Goal: Task Accomplishment & Management: Manage account settings

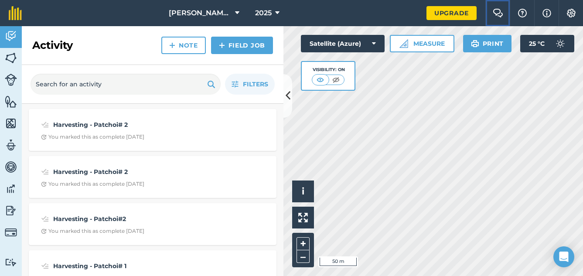
click at [496, 13] on img at bounding box center [498, 13] width 10 height 9
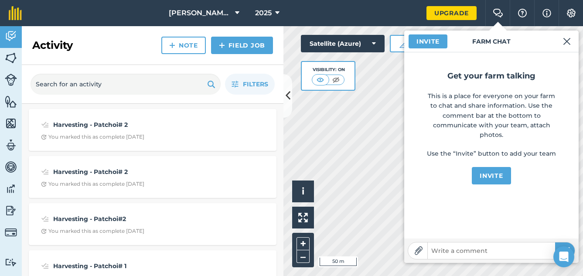
click at [494, 40] on h3 "Farm Chat" at bounding box center [491, 42] width 175 height 22
click at [565, 37] on img at bounding box center [567, 41] width 8 height 10
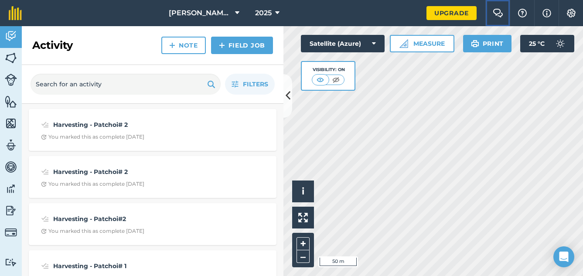
click at [500, 13] on img at bounding box center [498, 13] width 10 height 9
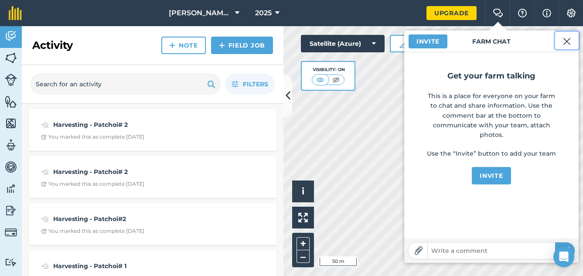
click at [567, 38] on img at bounding box center [567, 41] width 8 height 10
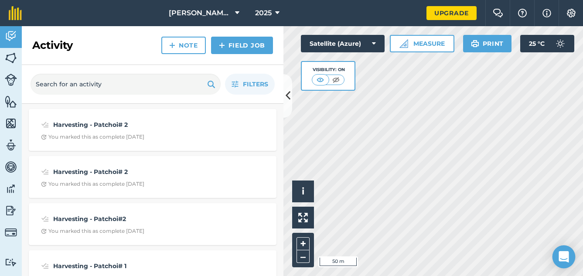
click at [562, 253] on icon "Open Intercom Messenger" at bounding box center [564, 256] width 10 height 11
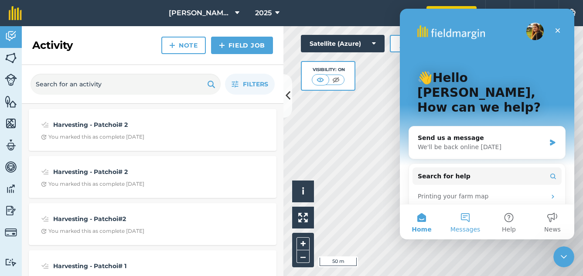
click at [468, 219] on button "Messages" at bounding box center [466, 222] width 44 height 35
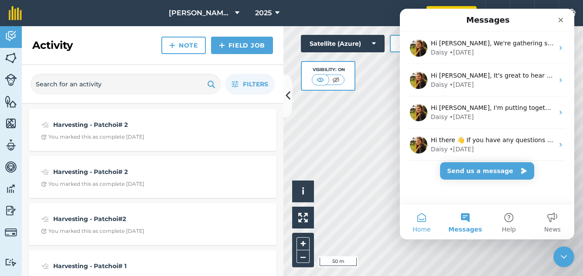
click at [422, 230] on span "Home" at bounding box center [422, 229] width 18 height 6
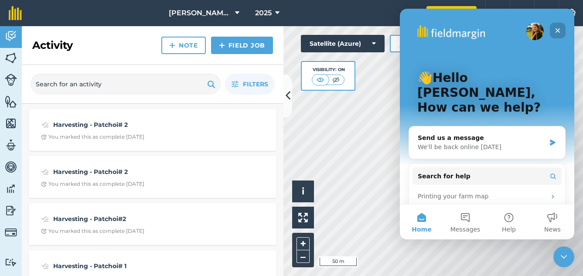
click at [555, 31] on icon "Close" at bounding box center [557, 30] width 7 height 7
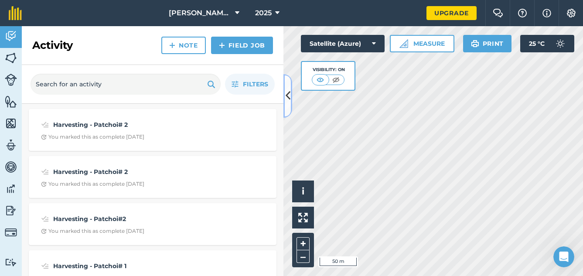
click at [287, 96] on icon at bounding box center [288, 95] width 5 height 15
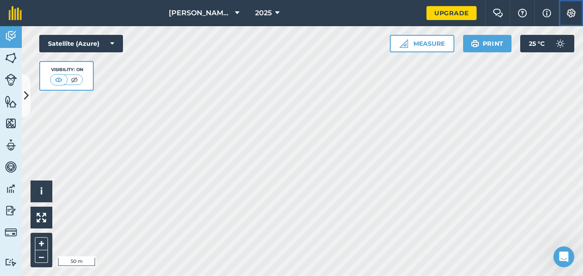
click at [572, 12] on img at bounding box center [571, 13] width 10 height 9
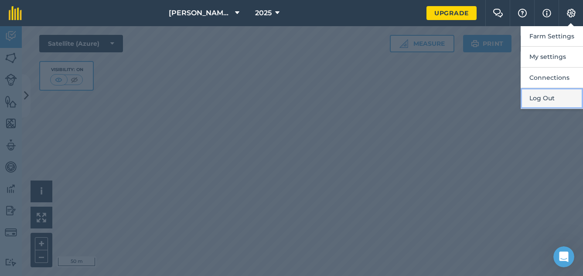
click at [526, 107] on button "Log Out" at bounding box center [552, 98] width 62 height 21
